Goal: Task Accomplishment & Management: Complete application form

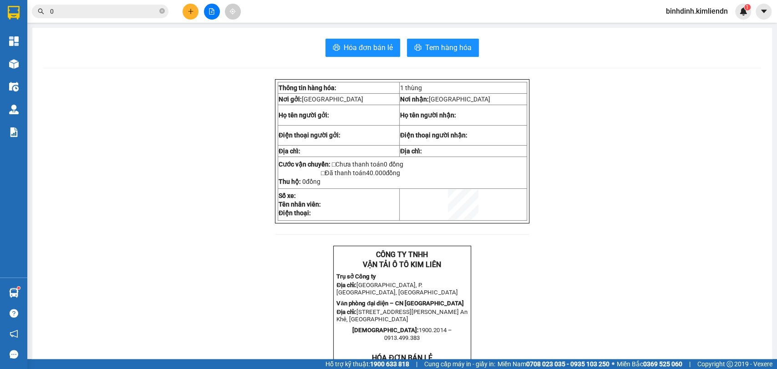
scroll to position [252, 0]
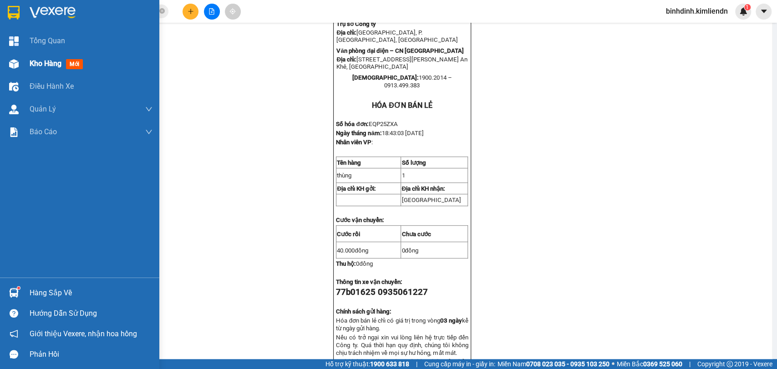
click at [11, 62] on img at bounding box center [14, 64] width 10 height 10
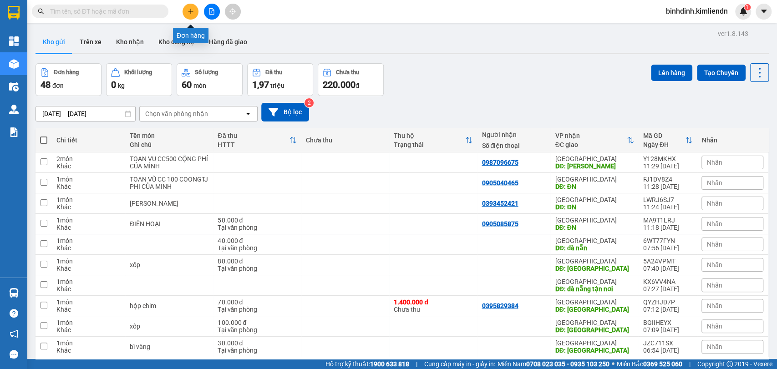
click at [191, 12] on icon "plus" at bounding box center [190, 11] width 6 height 6
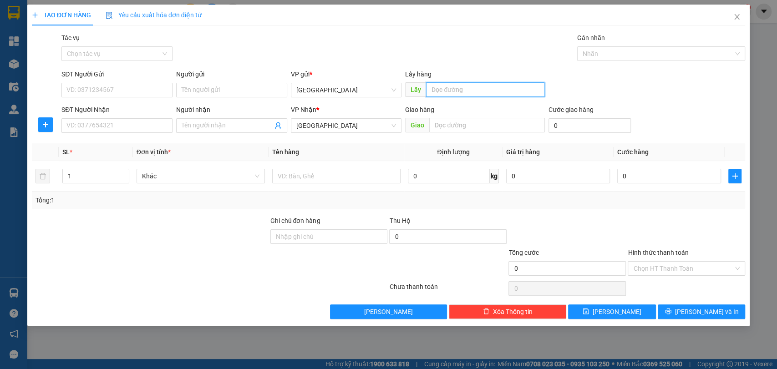
click at [448, 88] on input "text" at bounding box center [485, 89] width 119 height 15
type input "quy nhơn"
click at [450, 125] on input "text" at bounding box center [487, 125] width 116 height 15
click at [612, 52] on div at bounding box center [656, 53] width 155 height 11
type input "nam phước"
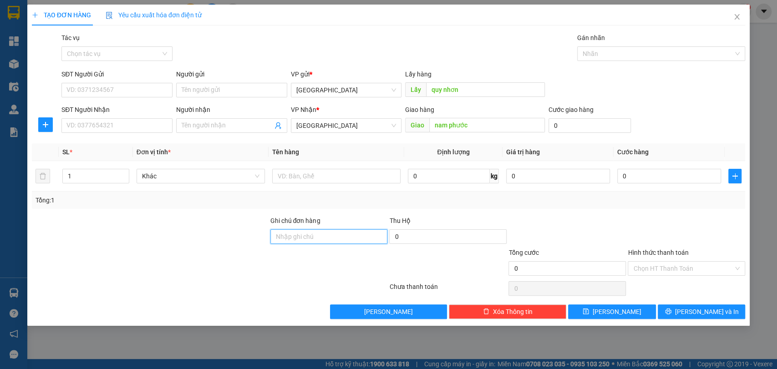
click at [354, 237] on input "Ghi chú đơn hàng" at bounding box center [328, 236] width 117 height 15
click at [637, 55] on div at bounding box center [656, 53] width 155 height 11
type input "0932551415"
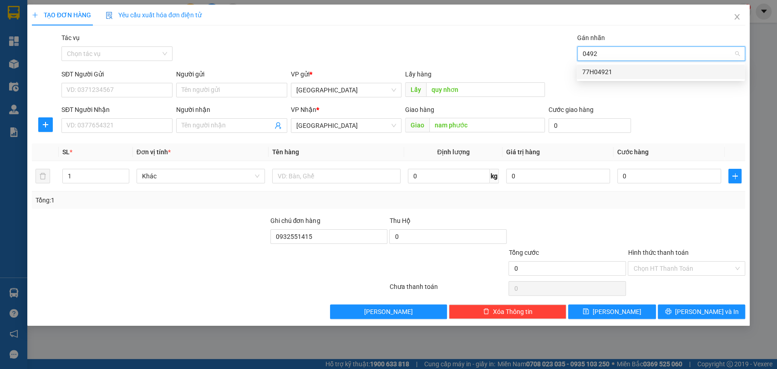
type input "04921"
click at [639, 68] on div "77H04921" at bounding box center [660, 72] width 157 height 10
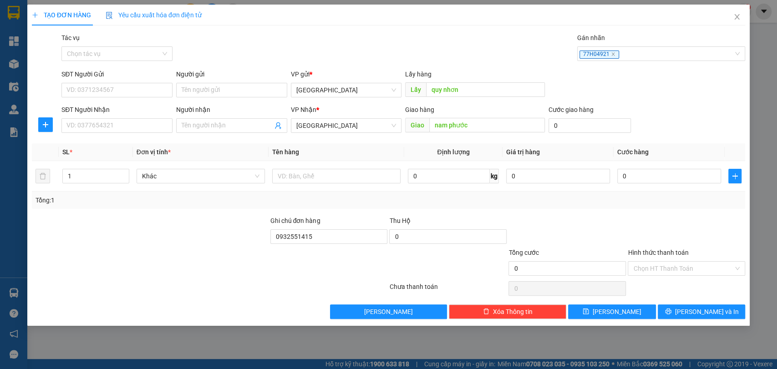
click at [671, 257] on div "Hình thức thanh toán" at bounding box center [685, 254] width 117 height 14
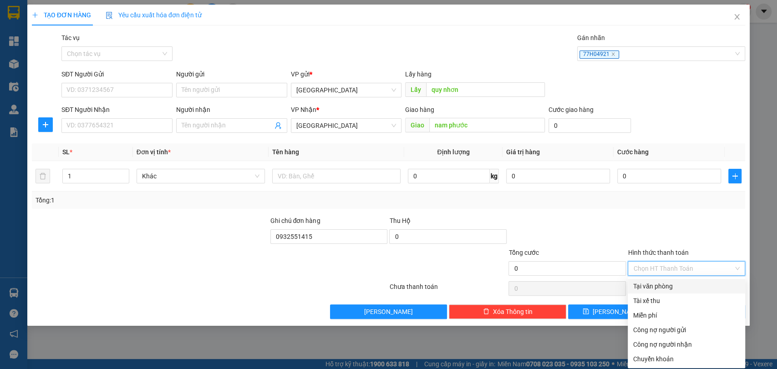
click at [671, 272] on input "Hình thức thanh toán" at bounding box center [683, 269] width 100 height 14
click at [658, 288] on div "Tại văn phòng" at bounding box center [686, 286] width 106 height 10
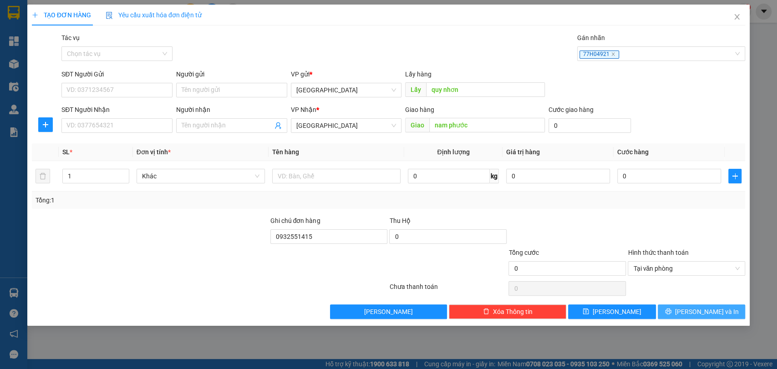
click at [673, 307] on button "[PERSON_NAME] và In" at bounding box center [700, 311] width 87 height 15
click at [593, 118] on input "0" at bounding box center [589, 125] width 82 height 15
type input "3"
type input "30"
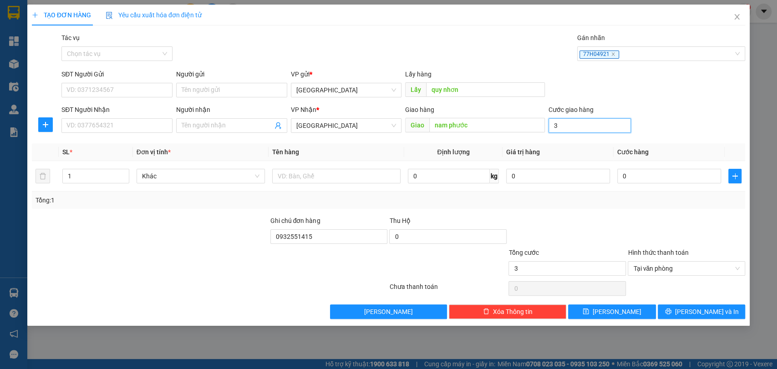
type input "30"
type input "300"
type input "3.000"
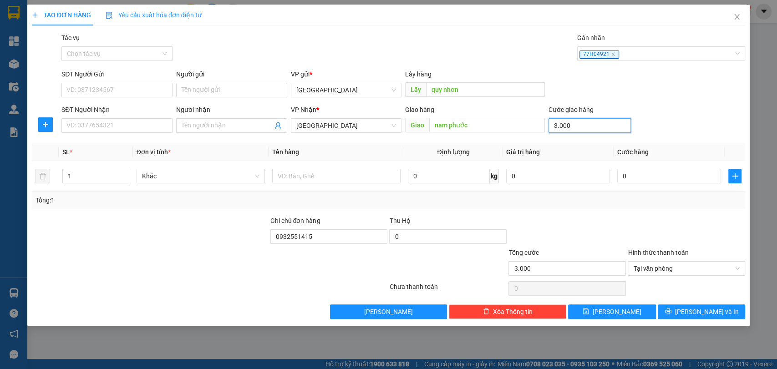
type input "30.000"
click at [681, 310] on button "[PERSON_NAME] và In" at bounding box center [700, 311] width 87 height 15
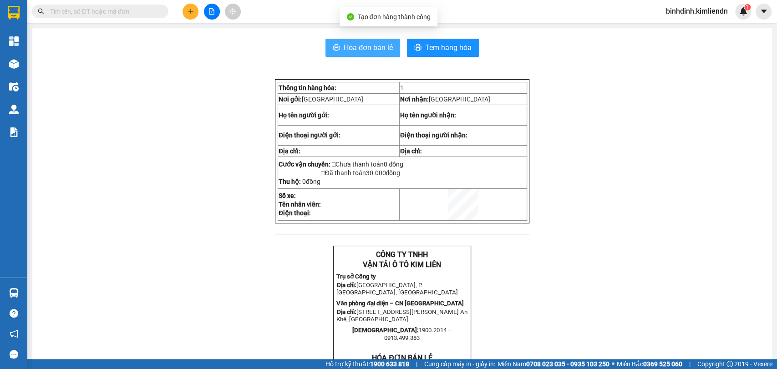
click at [375, 53] on span "Hóa đơn bán lẻ" at bounding box center [367, 47] width 49 height 11
click at [356, 45] on span "Hóa đơn bán lẻ" at bounding box center [367, 47] width 49 height 11
click at [188, 15] on button at bounding box center [190, 12] width 16 height 16
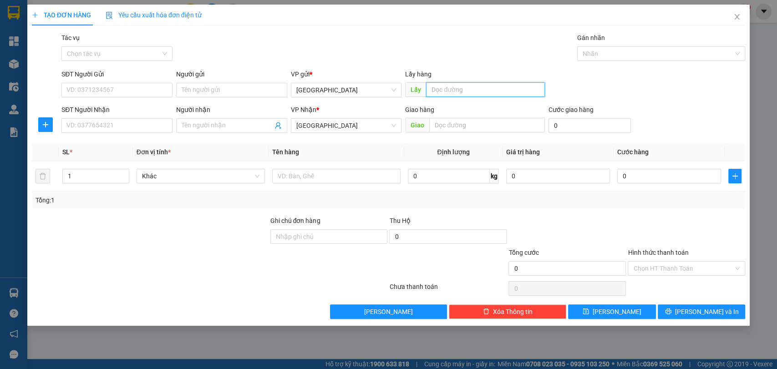
click at [452, 88] on input "text" at bounding box center [485, 89] width 119 height 15
type input "quy nhơn"
click at [452, 126] on input "text" at bounding box center [487, 125] width 116 height 15
click at [593, 56] on div at bounding box center [656, 53] width 155 height 11
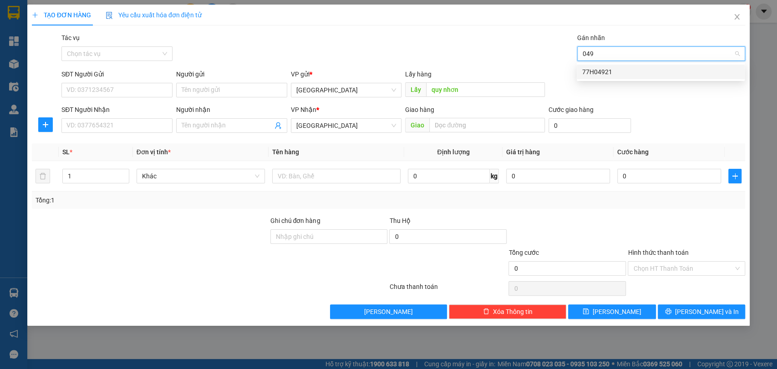
type input "0492"
click at [595, 66] on div "77H04921" at bounding box center [660, 72] width 168 height 15
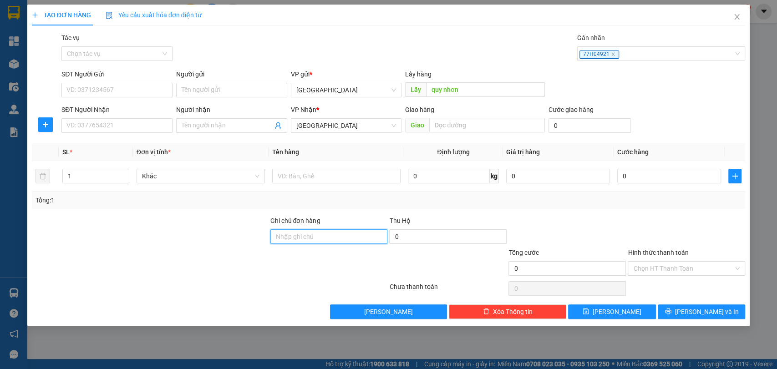
click at [295, 237] on input "Ghi chú đơn hàng" at bounding box center [328, 236] width 117 height 15
type input "0932551415"
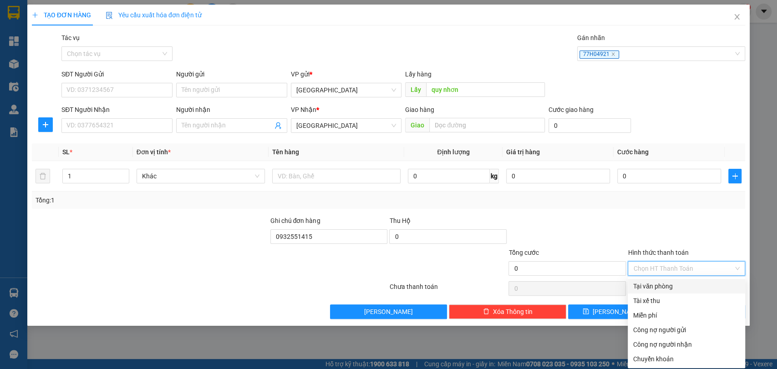
click at [634, 267] on input "Hình thức thanh toán" at bounding box center [683, 269] width 100 height 14
click at [651, 283] on div "Tại văn phòng" at bounding box center [686, 286] width 106 height 10
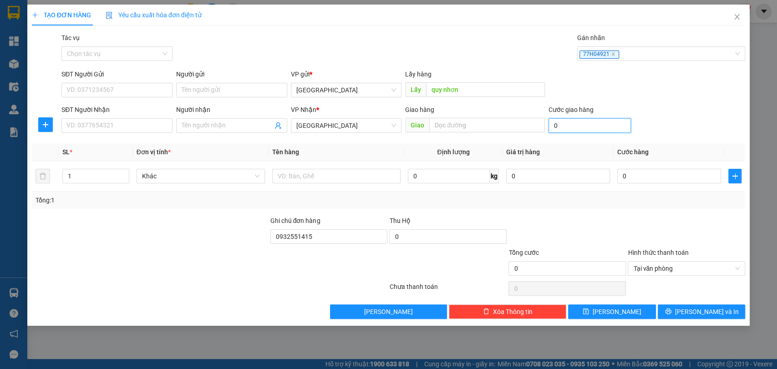
click at [579, 126] on input "0" at bounding box center [589, 125] width 82 height 15
type input "1"
type input "10"
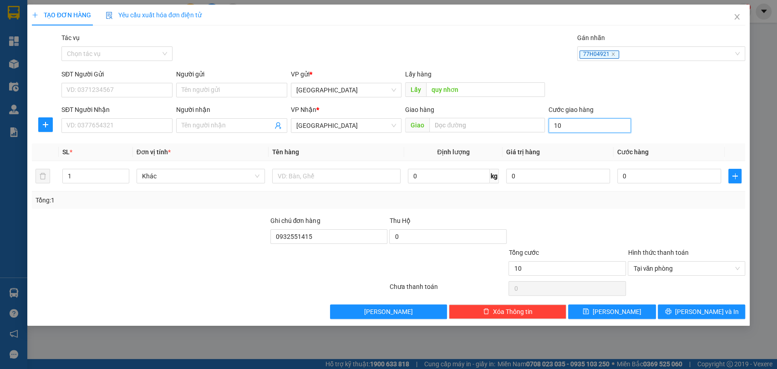
type input "100"
type input "100.000"
click at [481, 121] on input "text" at bounding box center [487, 125] width 116 height 15
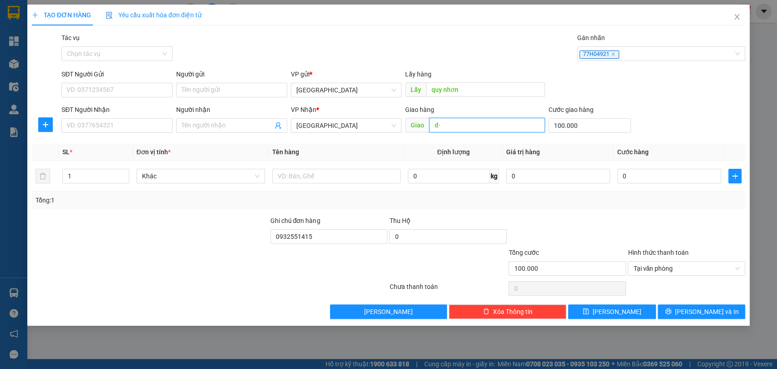
type input "d"
type input "[GEOGRAPHIC_DATA]"
click at [250, 126] on input "Người nhận" at bounding box center [227, 126] width 91 height 10
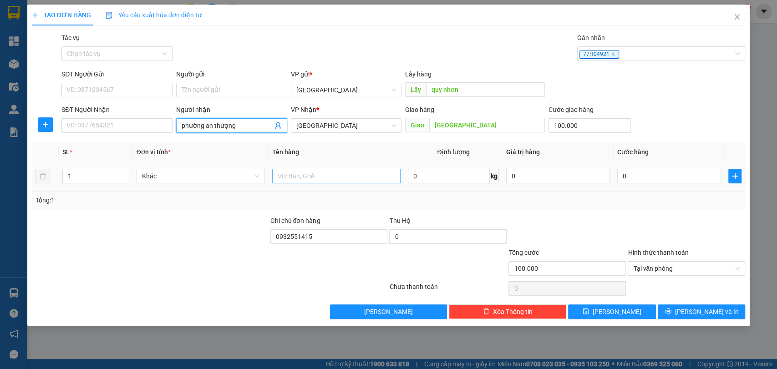
type input "phường an thượng"
click at [361, 174] on input "text" at bounding box center [336, 176] width 128 height 15
type input "xốp + giấy"
click at [116, 172] on input "1" at bounding box center [96, 176] width 66 height 14
type input "2"
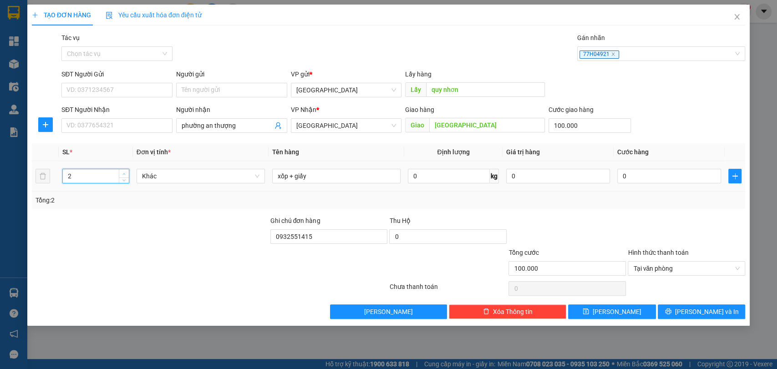
click at [124, 172] on icon "up" at bounding box center [123, 173] width 3 height 3
click at [359, 176] on input "xốp + giấy" at bounding box center [336, 176] width 128 height 15
type input "xốp + giấy - (giao tận nơi)"
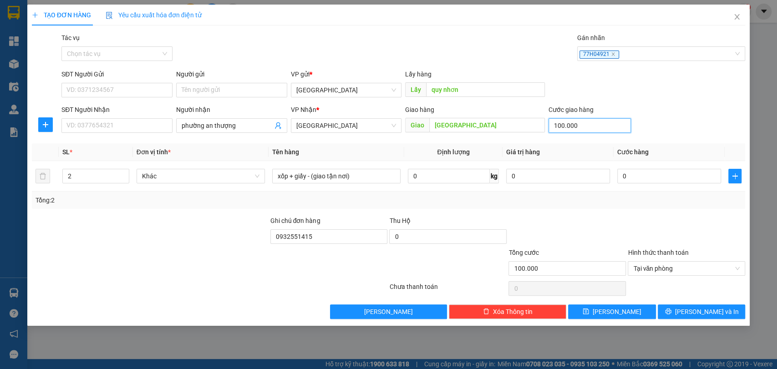
click at [586, 119] on input "100.000" at bounding box center [589, 125] width 82 height 15
type input "1"
type input "15"
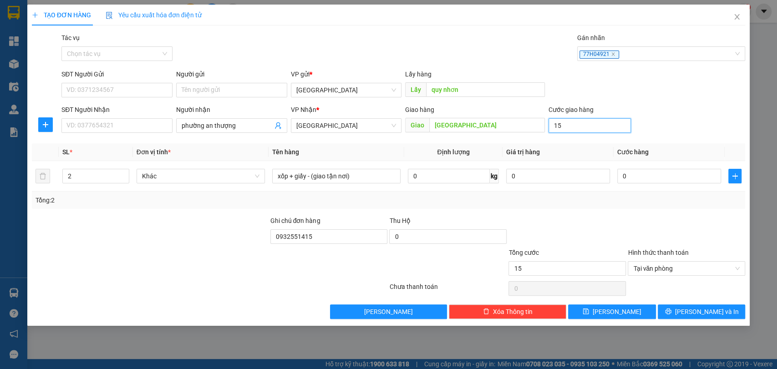
type input "150"
type input "1.500"
type input "15.000"
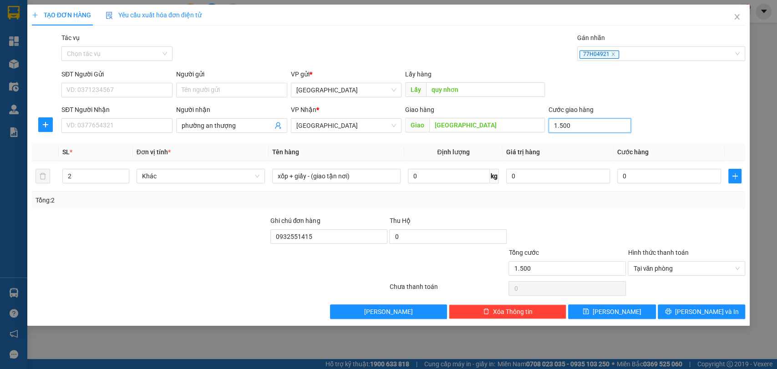
type input "15.000"
type input "150.000"
click at [693, 316] on span "[PERSON_NAME] và In" at bounding box center [707, 312] width 64 height 10
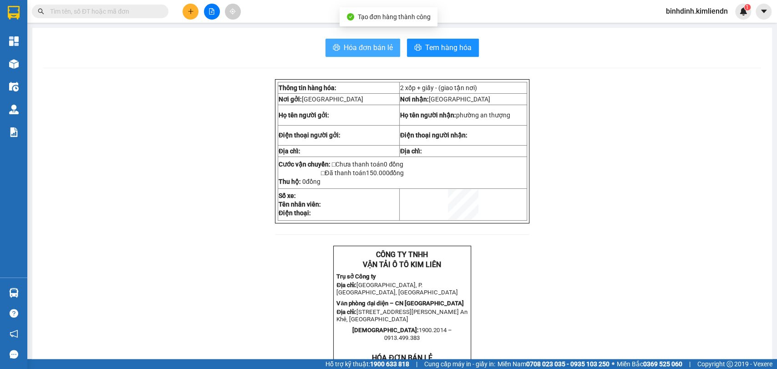
click at [346, 51] on span "Hóa đơn bán lẻ" at bounding box center [367, 47] width 49 height 11
click at [86, 12] on input "text" at bounding box center [103, 11] width 107 height 10
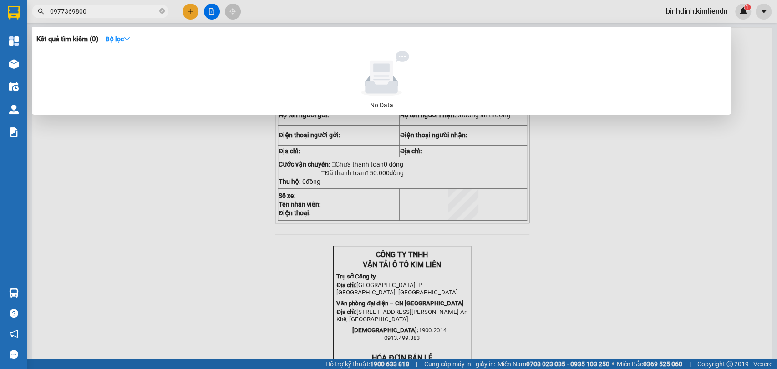
drag, startPoint x: 124, startPoint y: 14, endPoint x: 44, endPoint y: 13, distance: 80.1
click at [44, 13] on div "0977369800" at bounding box center [88, 12] width 177 height 14
click at [99, 10] on input "0977369800" at bounding box center [103, 11] width 107 height 10
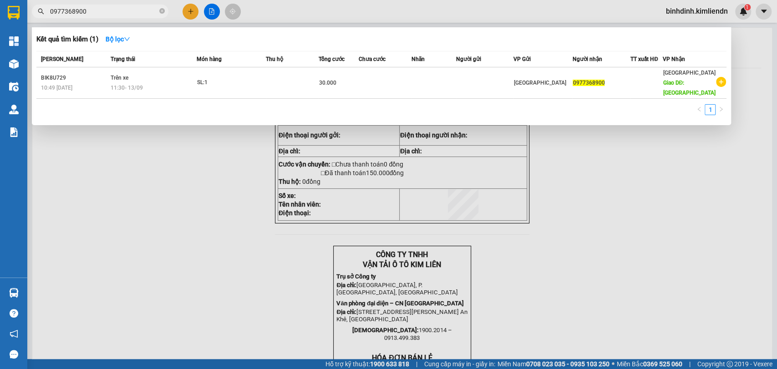
type input "0977368900"
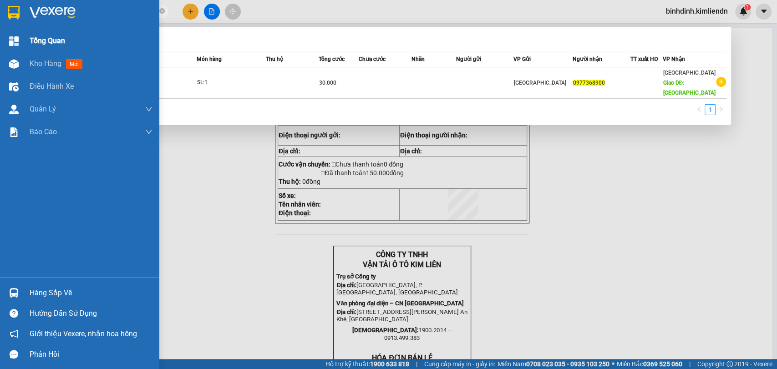
click at [13, 41] on img at bounding box center [14, 41] width 10 height 10
